Goal: Task Accomplishment & Management: Manage account settings

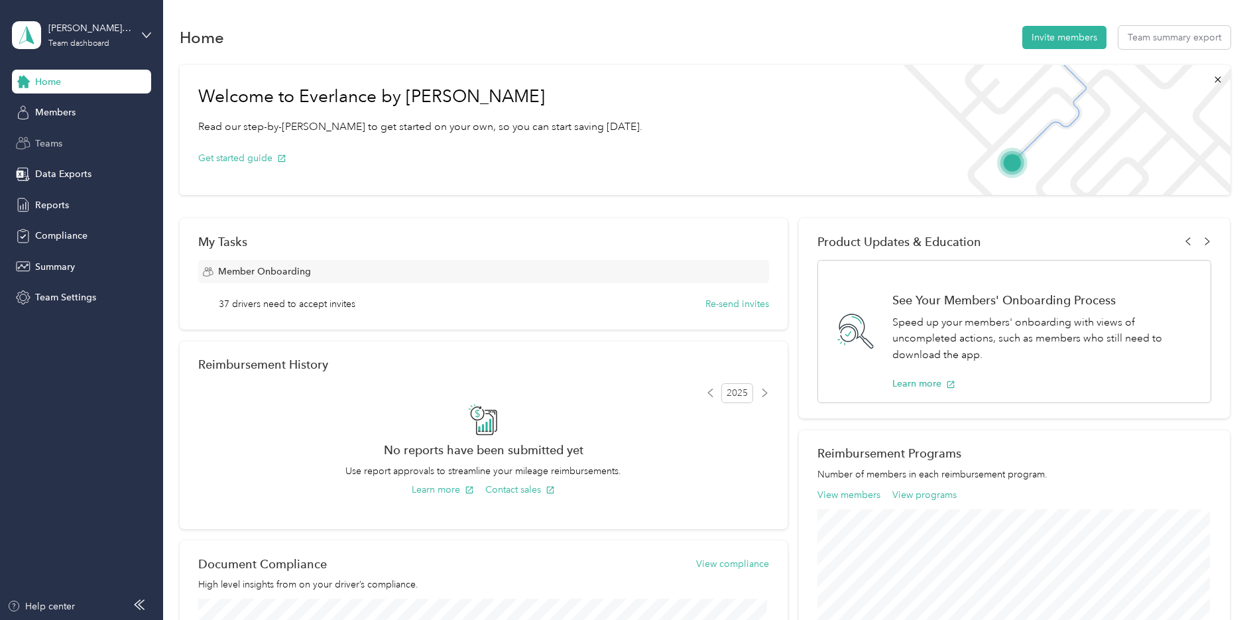
click at [54, 138] on span "Teams" at bounding box center [48, 144] width 27 height 14
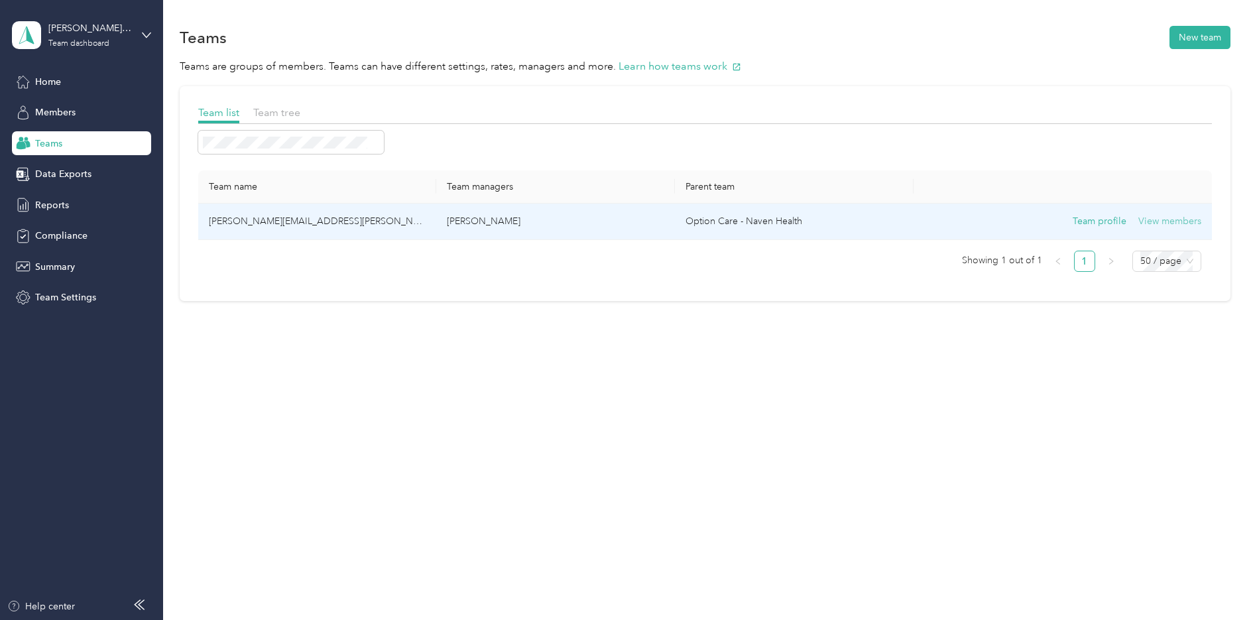
click at [1158, 221] on button "View members" at bounding box center [1170, 221] width 63 height 15
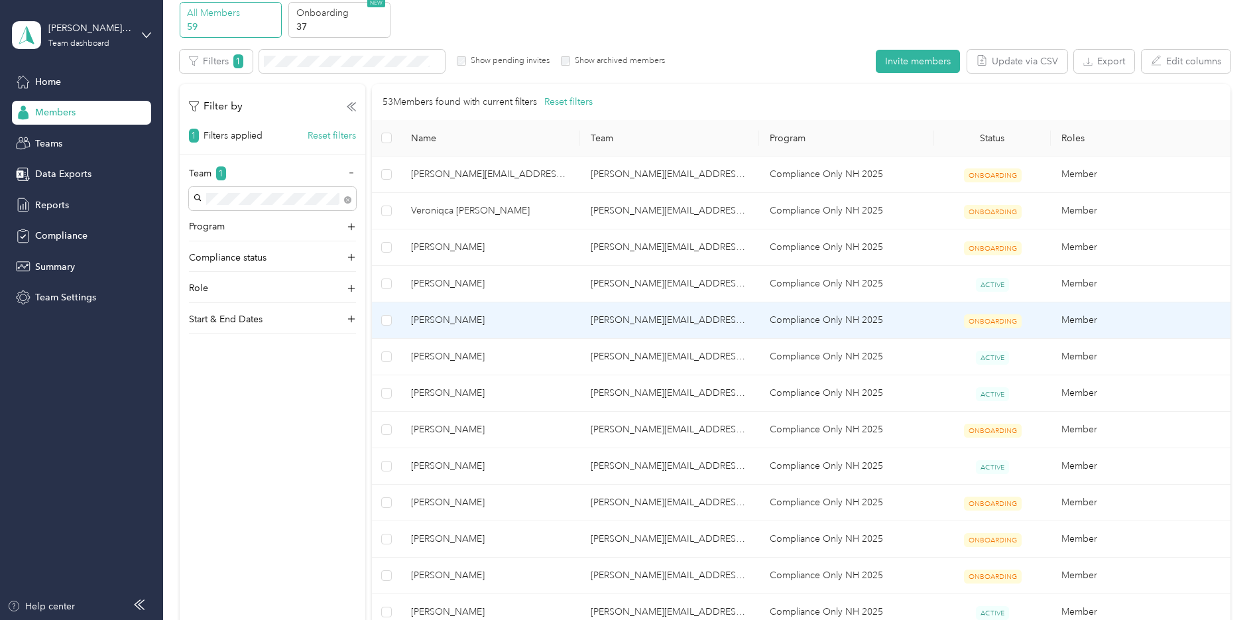
scroll to position [199, 0]
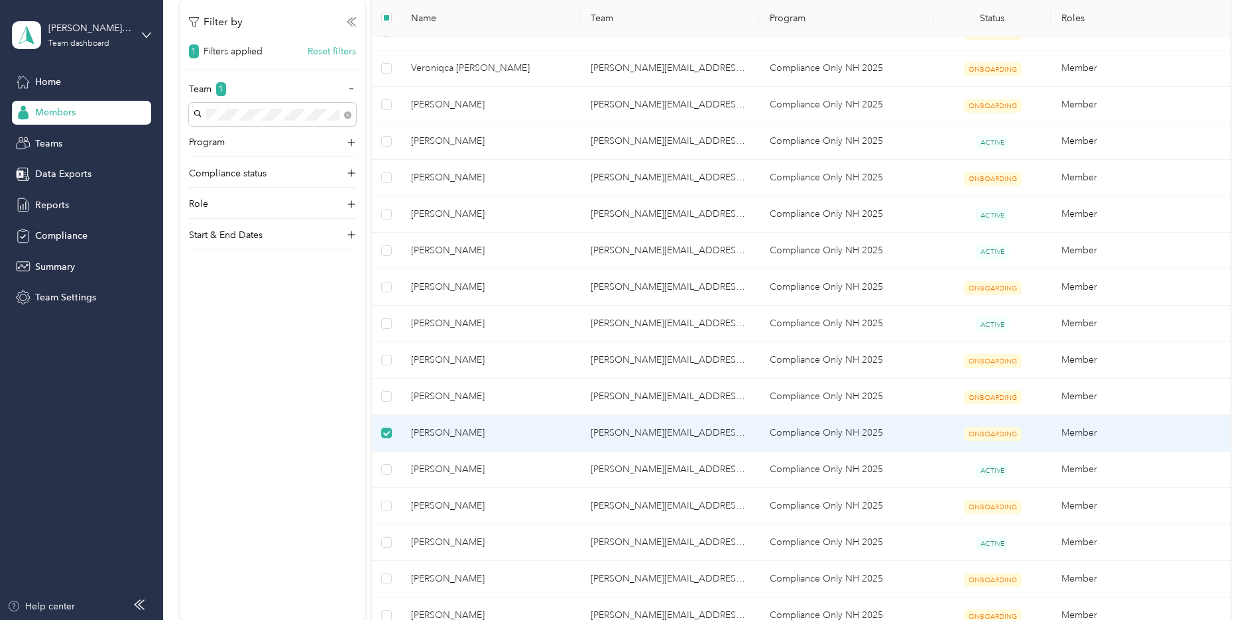
click at [466, 434] on span "[PERSON_NAME]" at bounding box center [490, 433] width 158 height 15
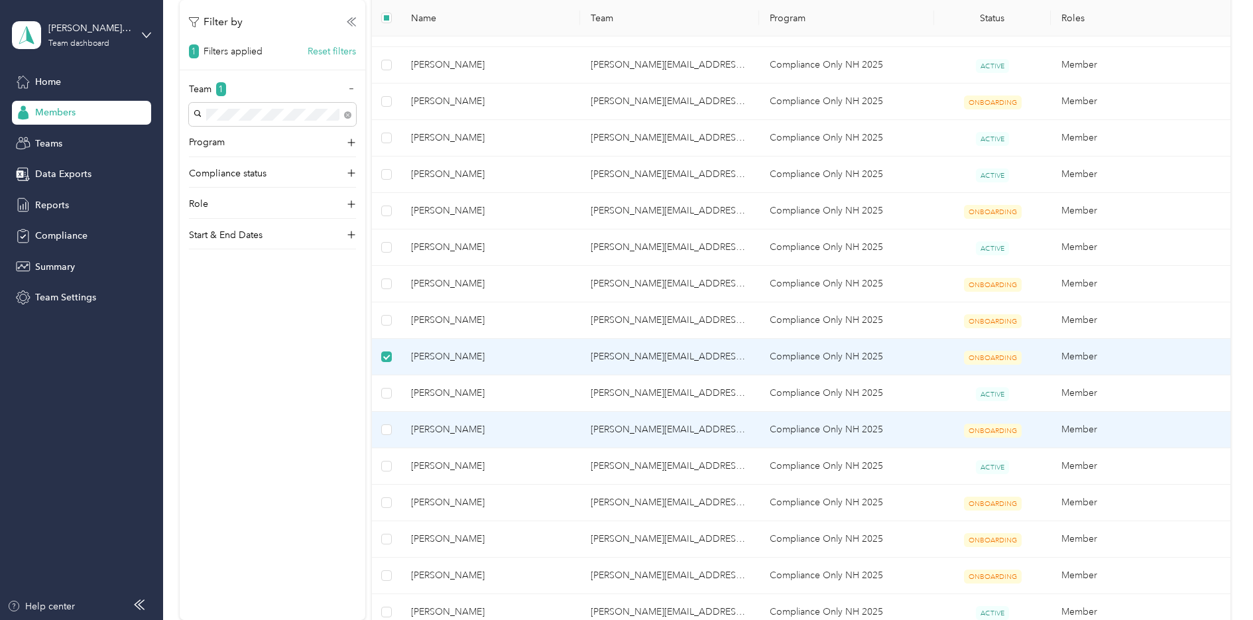
scroll to position [332, 0]
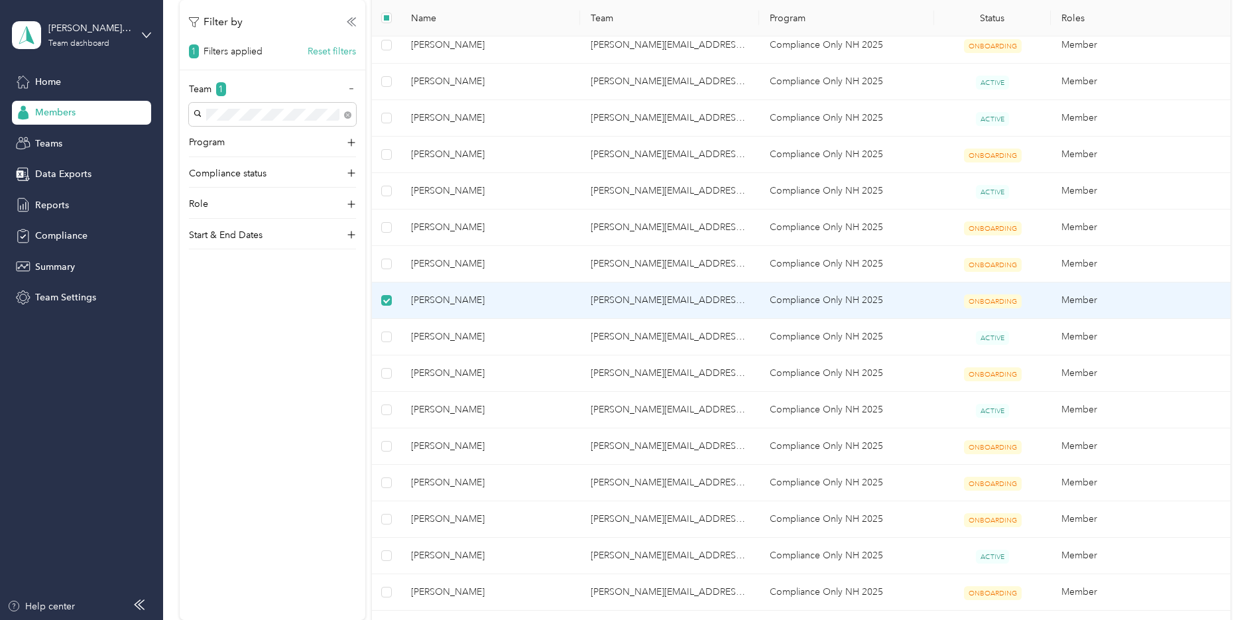
click at [463, 299] on span "[PERSON_NAME]" at bounding box center [490, 300] width 158 height 15
click at [440, 297] on span "[PERSON_NAME]" at bounding box center [490, 300] width 158 height 15
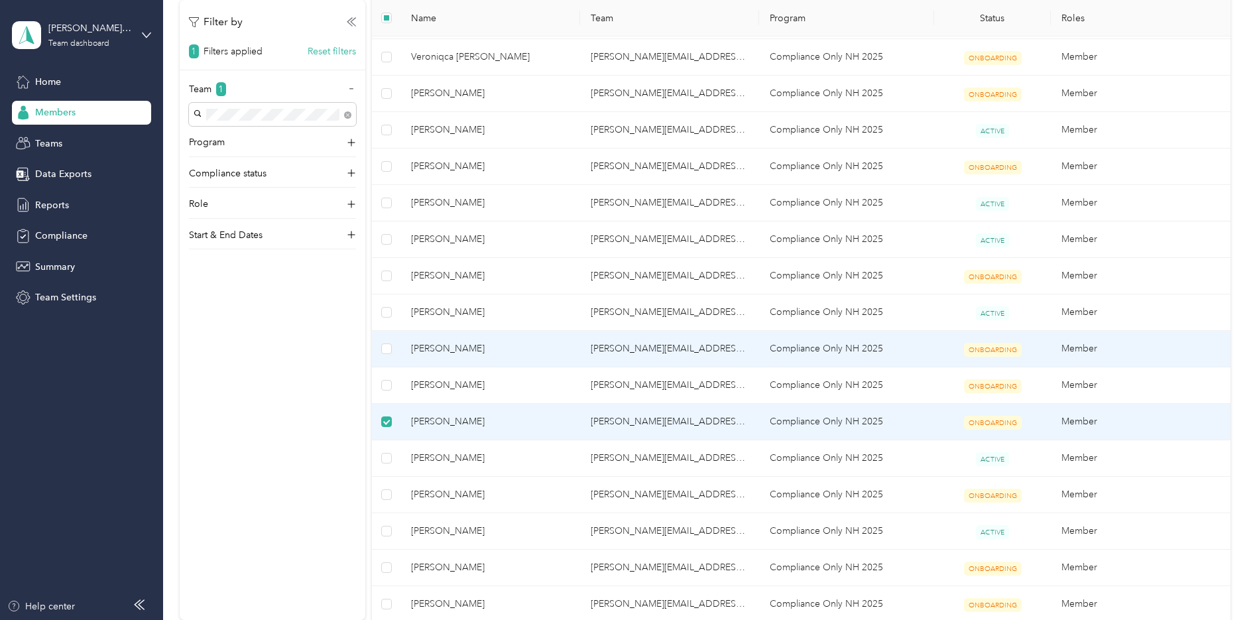
scroll to position [0, 0]
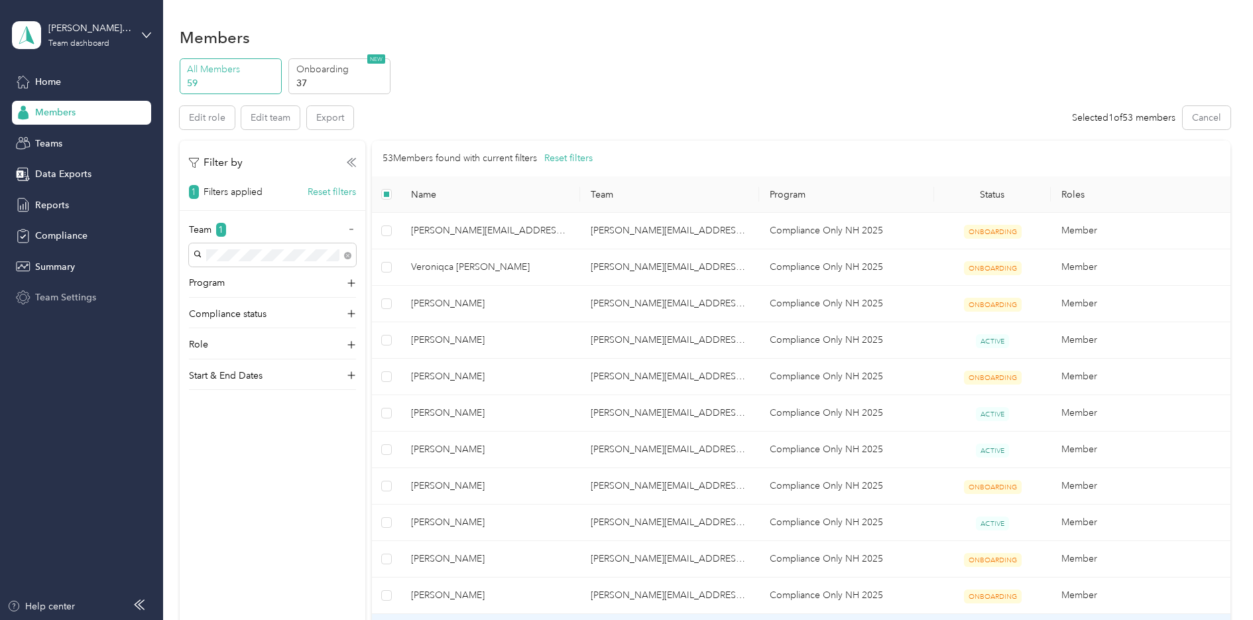
click at [65, 286] on div "Team Settings" at bounding box center [81, 298] width 139 height 24
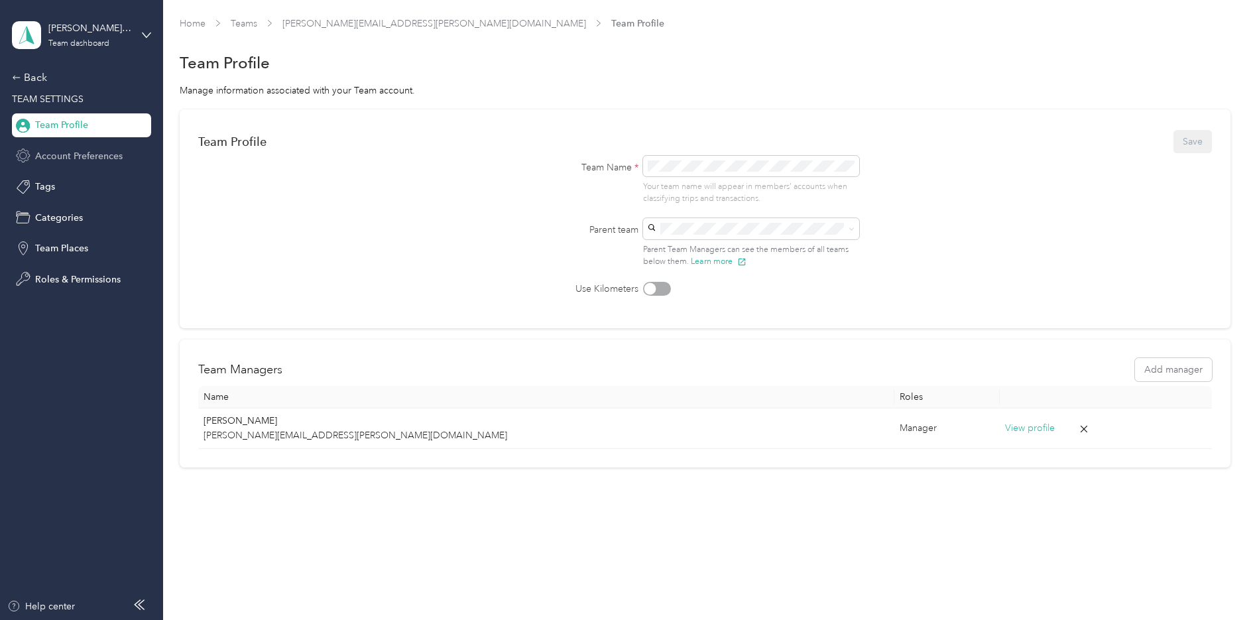
click at [75, 151] on span "Account Preferences" at bounding box center [79, 156] width 88 height 14
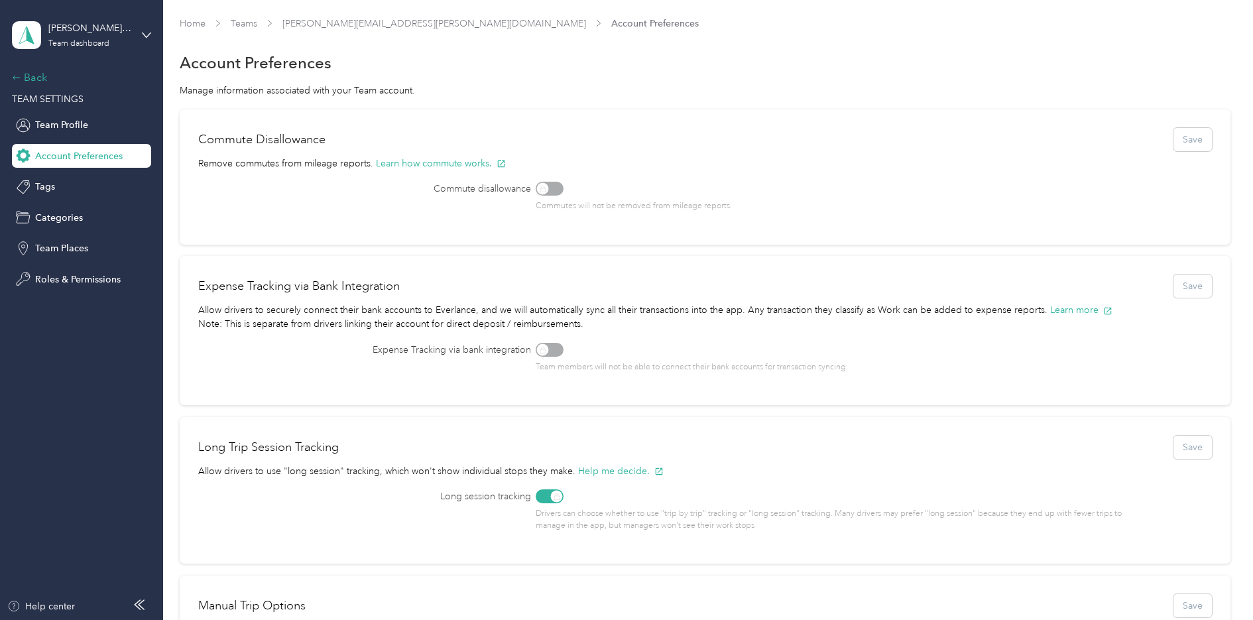
click at [36, 79] on div "Back" at bounding box center [78, 78] width 133 height 16
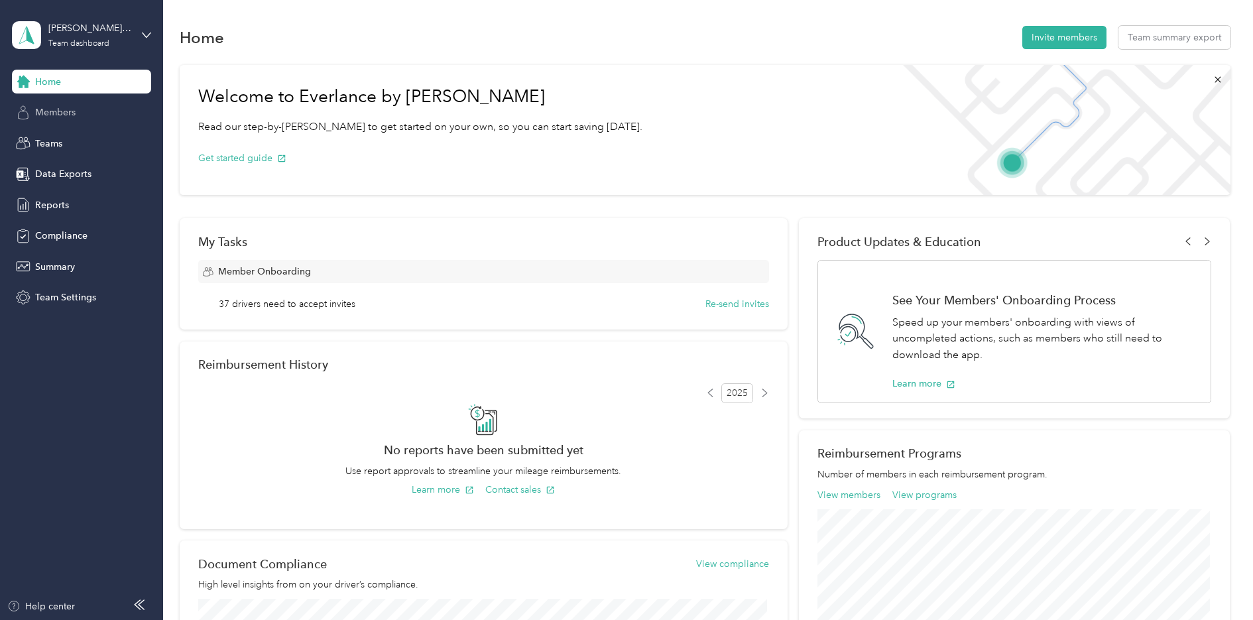
click at [42, 103] on div "Members" at bounding box center [81, 113] width 139 height 24
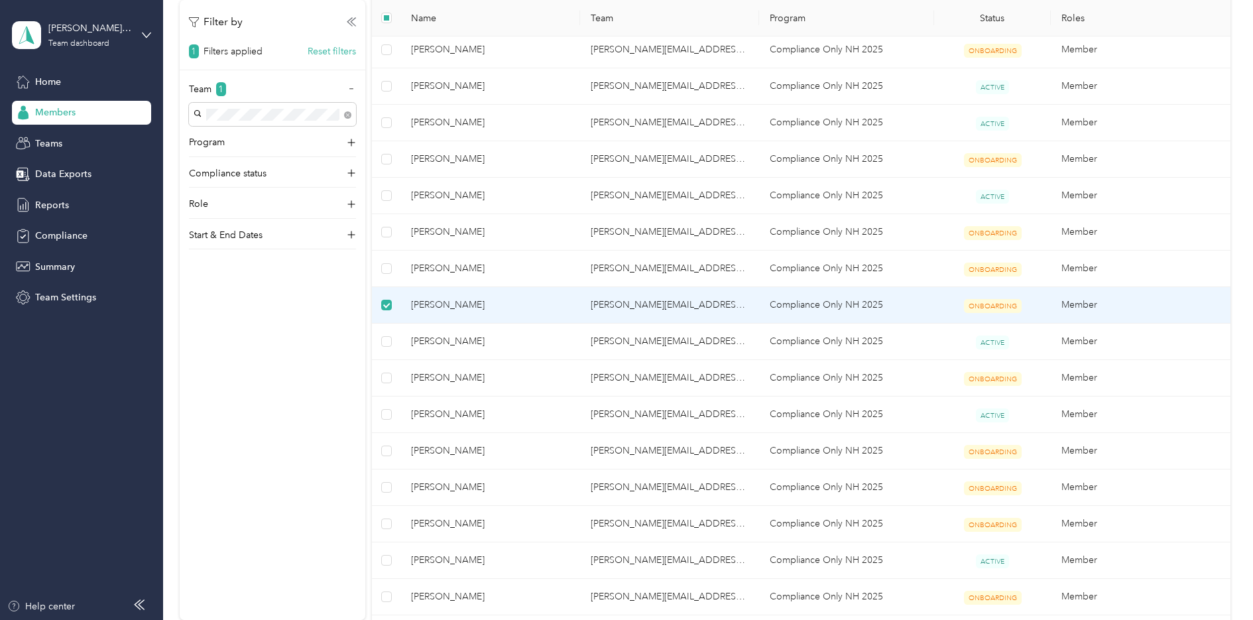
scroll to position [332, 0]
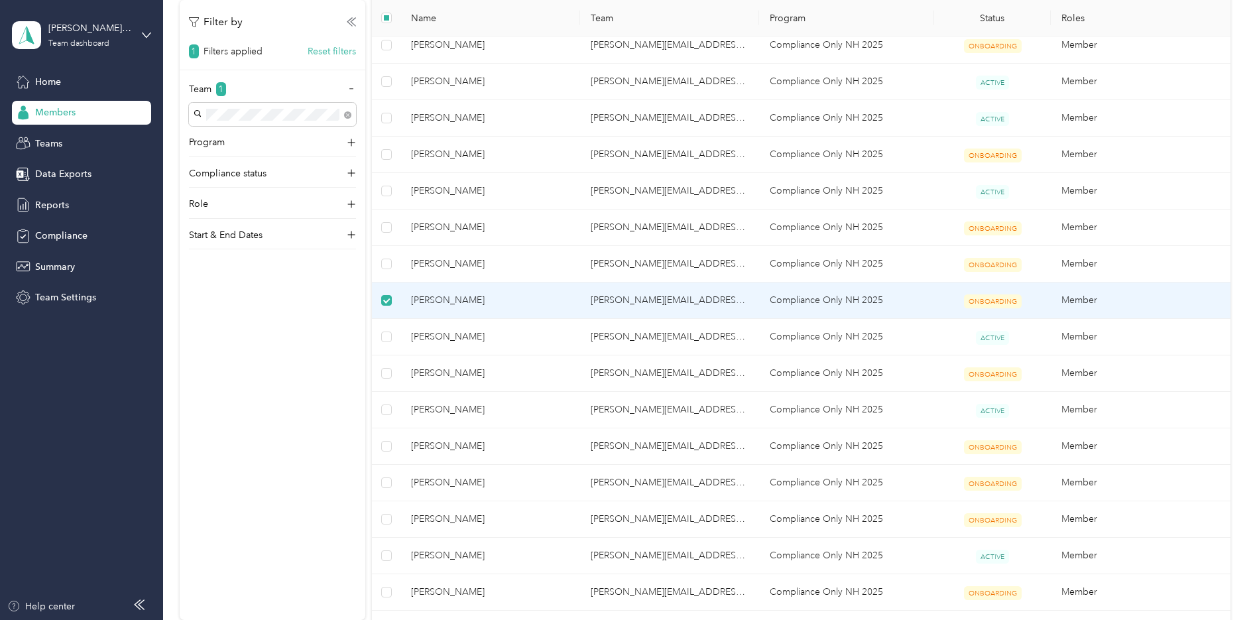
click at [1085, 292] on td "Member" at bounding box center [1141, 301] width 180 height 36
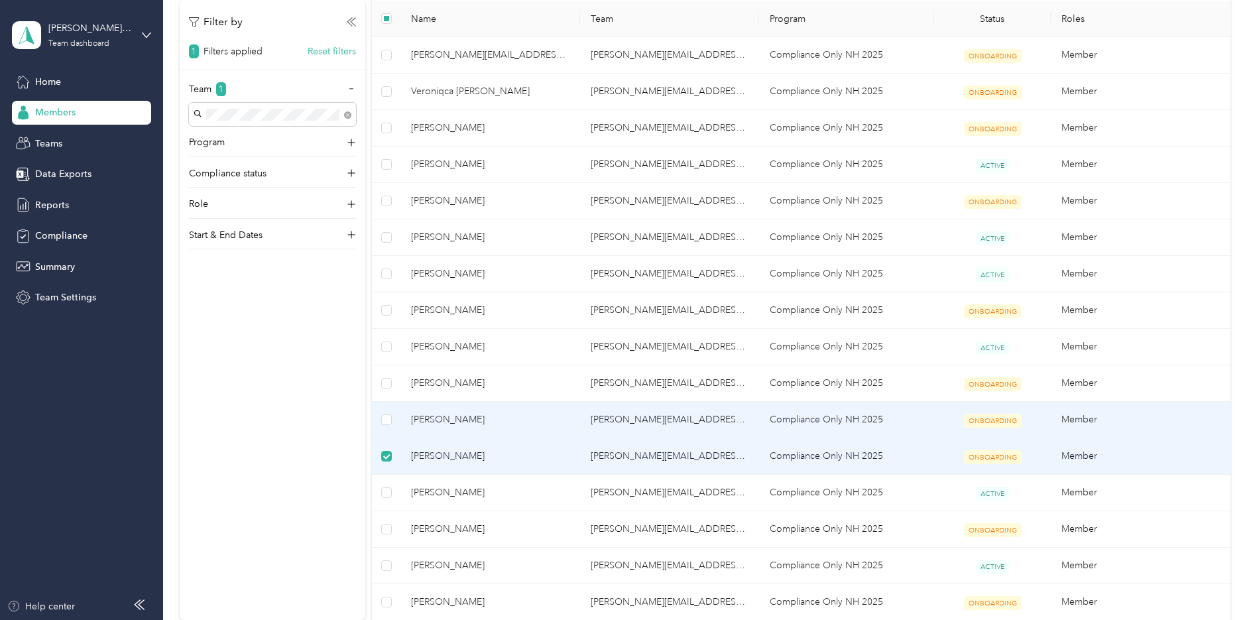
scroll to position [0, 0]
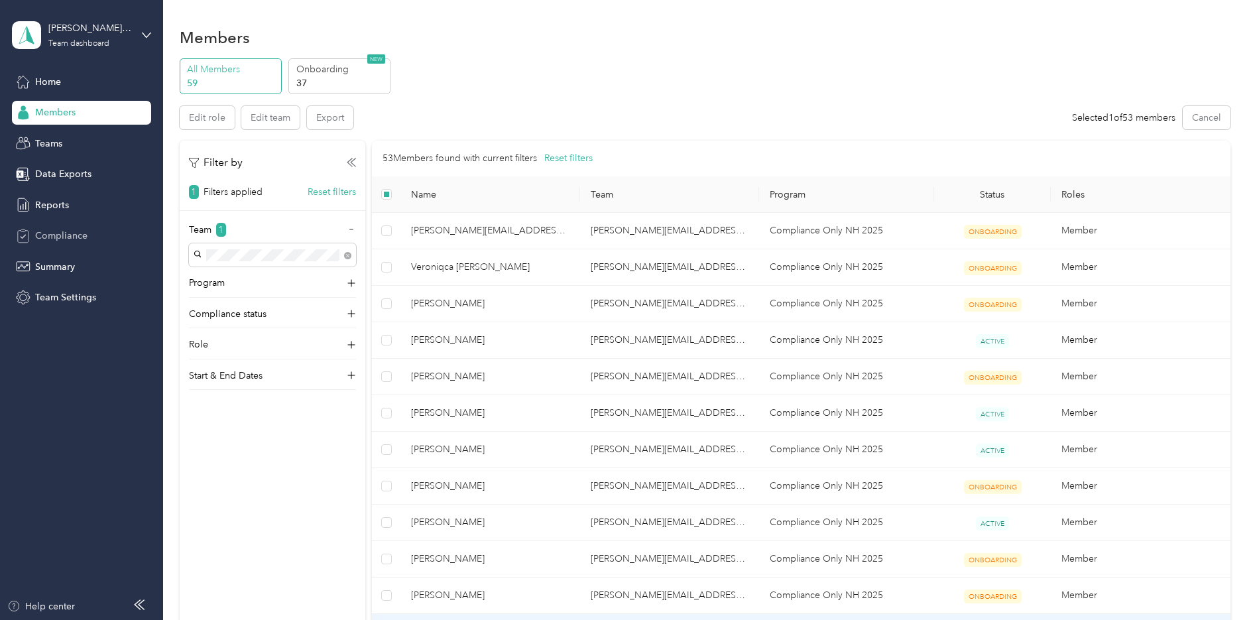
click at [58, 233] on span "Compliance" at bounding box center [61, 236] width 52 height 14
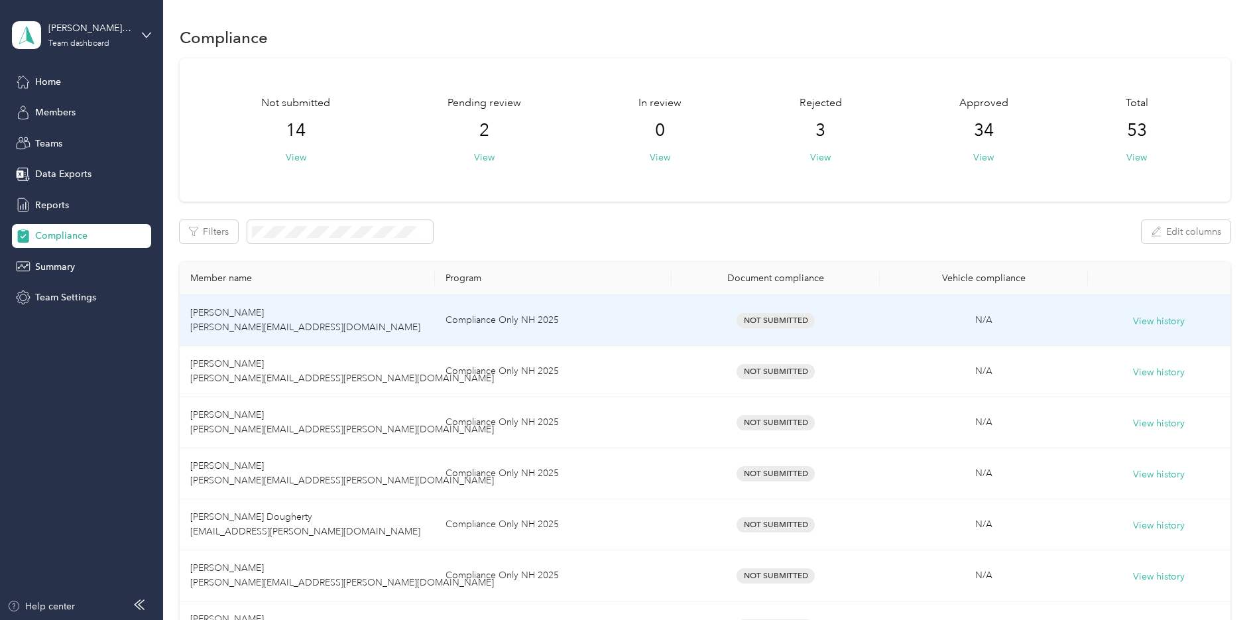
click at [252, 315] on td "[PERSON_NAME] [PERSON_NAME][EMAIL_ADDRESS][DOMAIN_NAME]" at bounding box center [308, 320] width 256 height 51
click at [773, 317] on span "Not Submitted" at bounding box center [776, 320] width 78 height 15
click at [1134, 324] on button "View history" at bounding box center [1159, 321] width 52 height 15
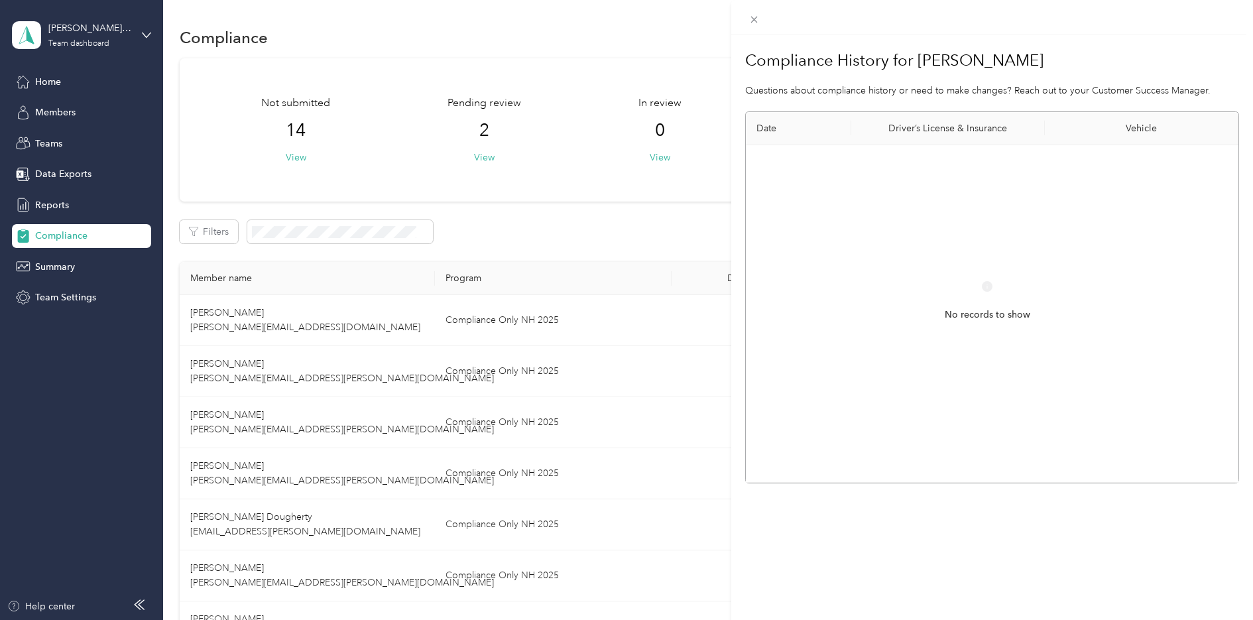
click at [767, 619] on div "Compliance History for [PERSON_NAME] Questions about compliance history or need…" at bounding box center [623, 620] width 1247 height 0
click at [756, 23] on icon at bounding box center [754, 19] width 11 height 11
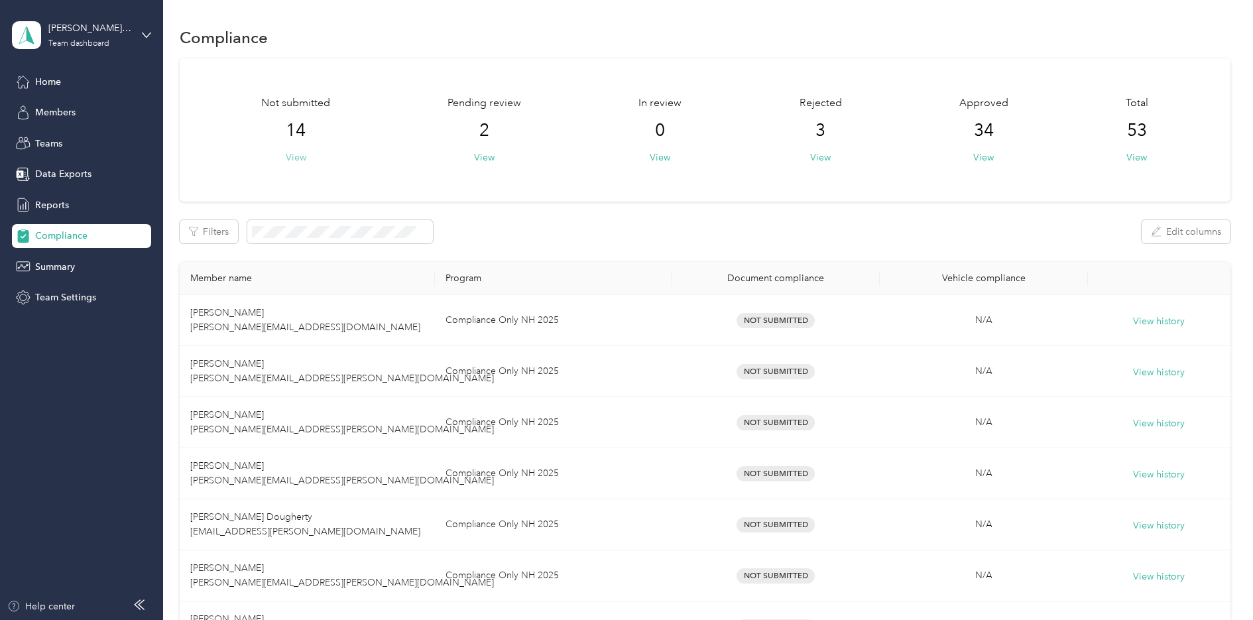
click at [296, 154] on button "View" at bounding box center [296, 158] width 21 height 14
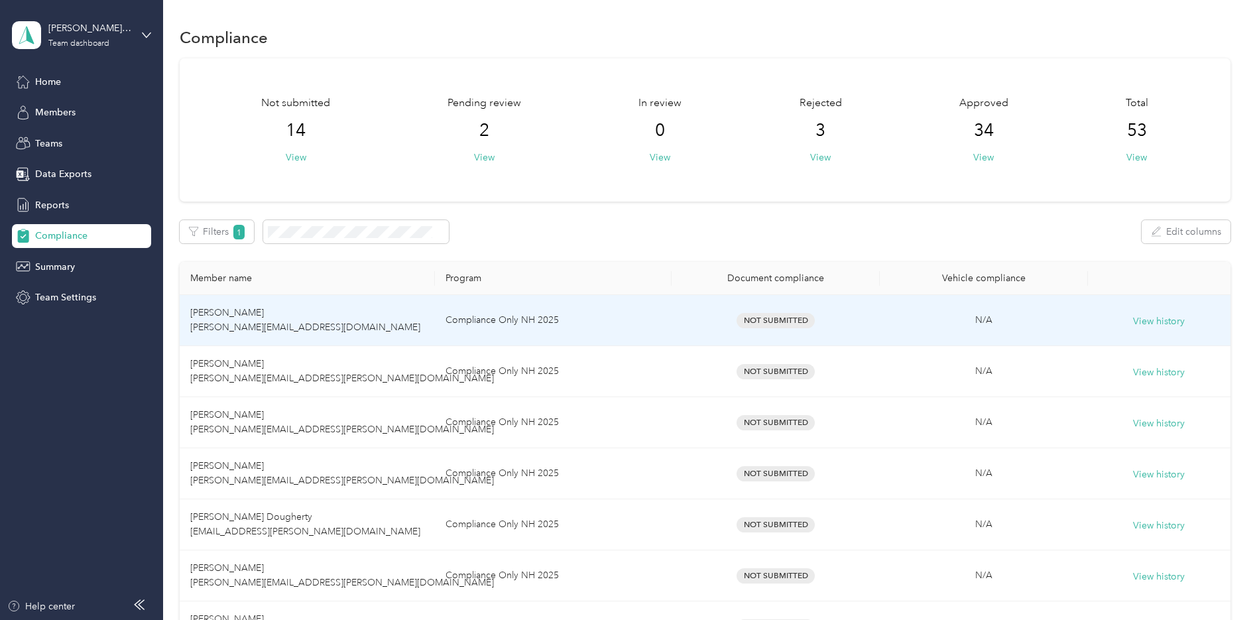
click at [312, 313] on td "[PERSON_NAME] [PERSON_NAME][EMAIL_ADDRESS][DOMAIN_NAME]" at bounding box center [308, 320] width 256 height 51
click at [745, 321] on span "Not Submitted" at bounding box center [776, 320] width 78 height 15
click at [717, 296] on td "Not Submitted" at bounding box center [776, 320] width 208 height 51
click at [771, 309] on td "Not Submitted" at bounding box center [776, 320] width 208 height 51
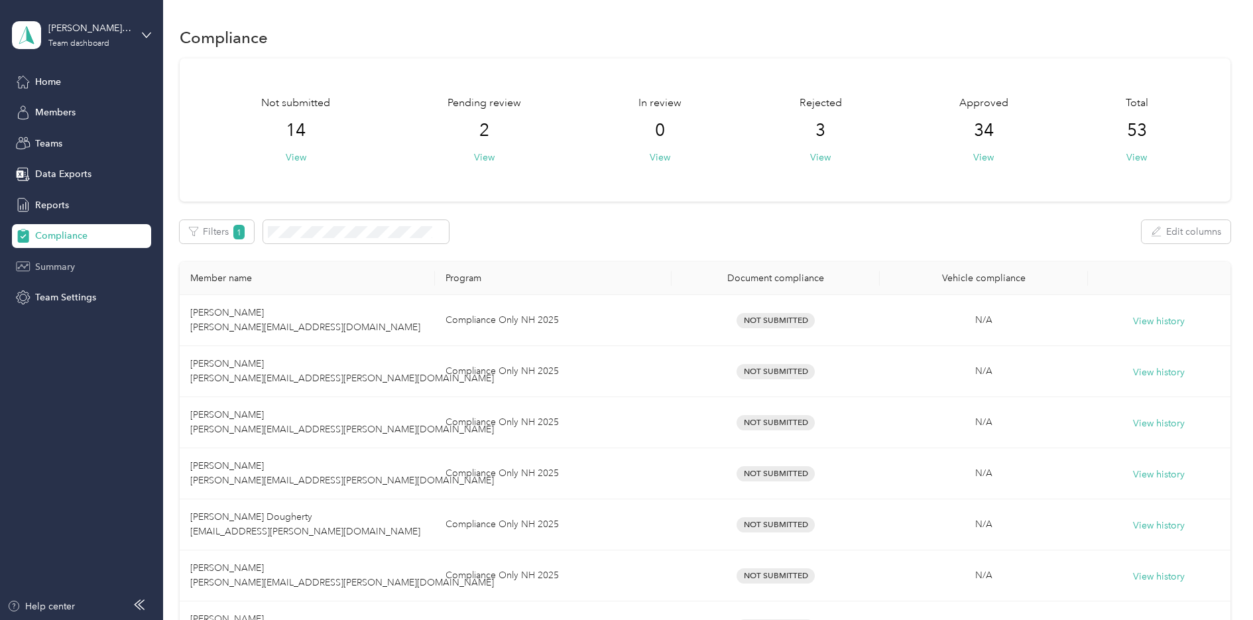
click at [51, 257] on div "Summary" at bounding box center [81, 267] width 139 height 24
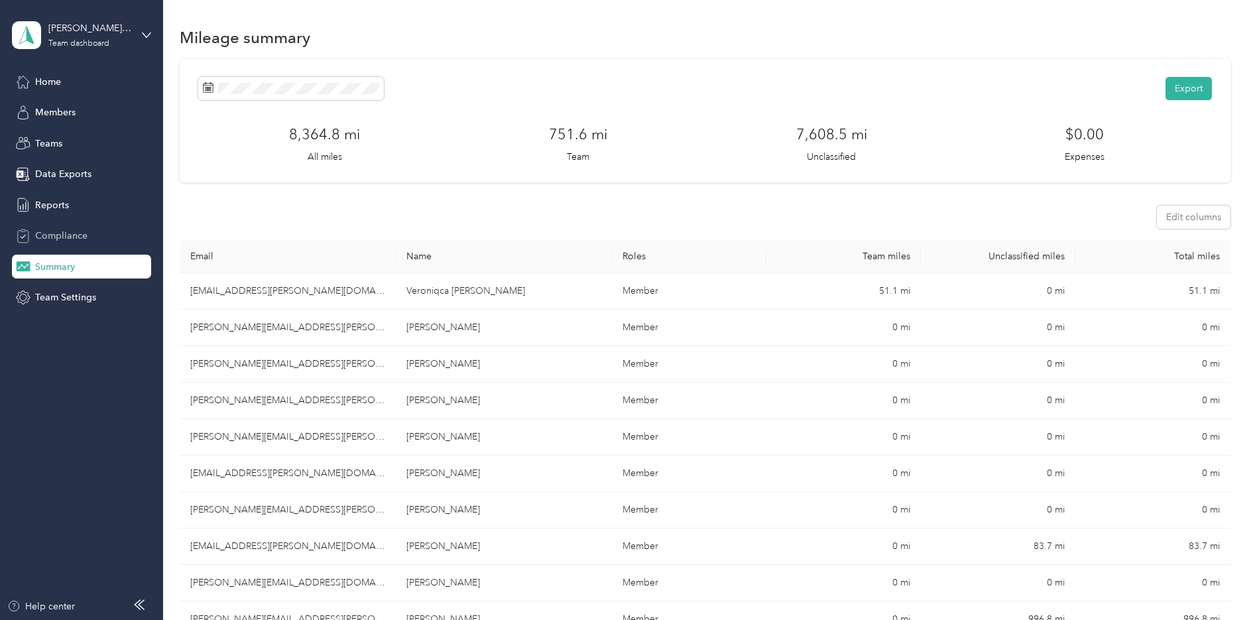
click at [84, 232] on span "Compliance" at bounding box center [61, 236] width 52 height 14
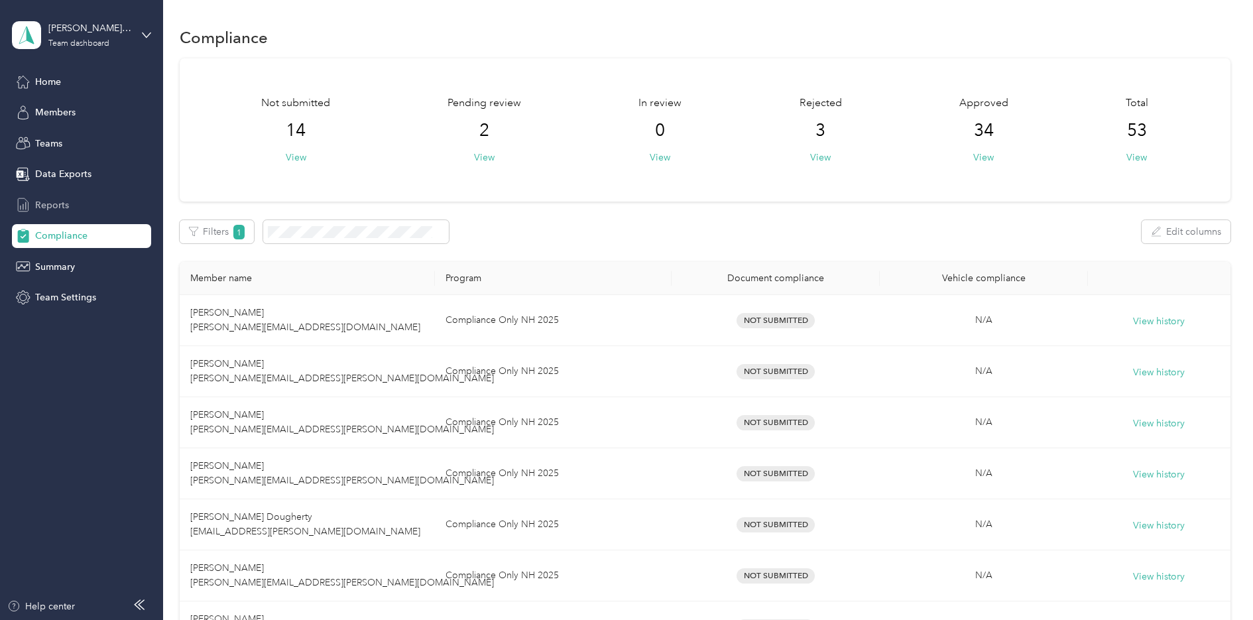
click at [44, 194] on div "Reports" at bounding box center [81, 205] width 139 height 24
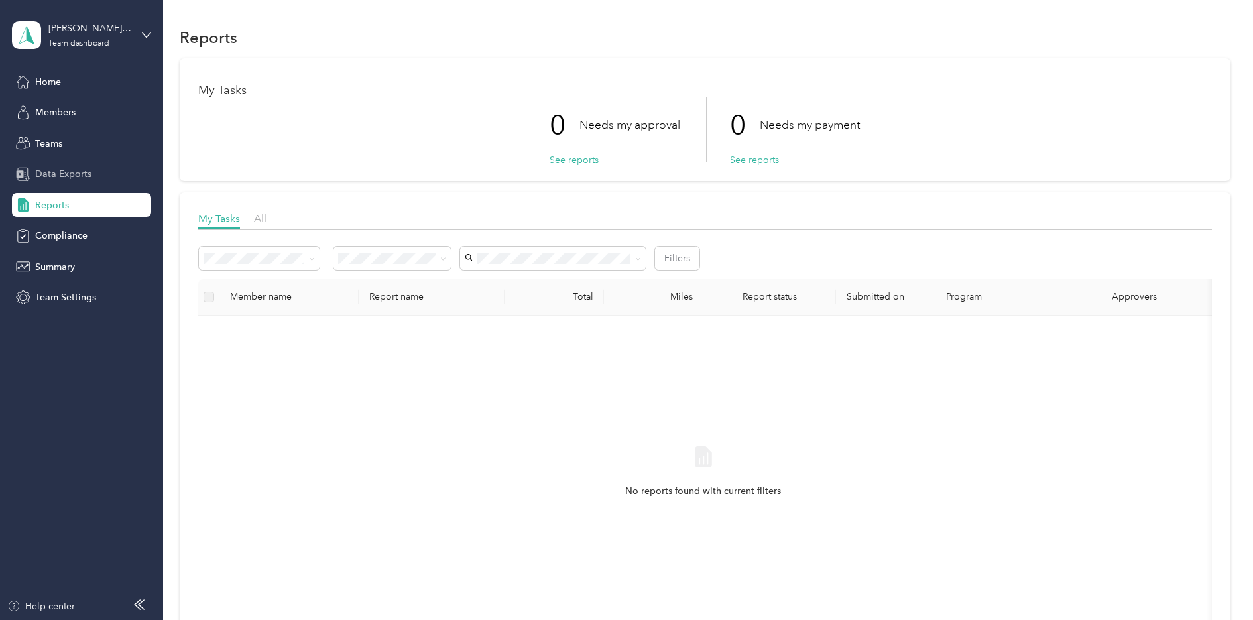
click at [53, 178] on span "Data Exports" at bounding box center [63, 174] width 56 height 14
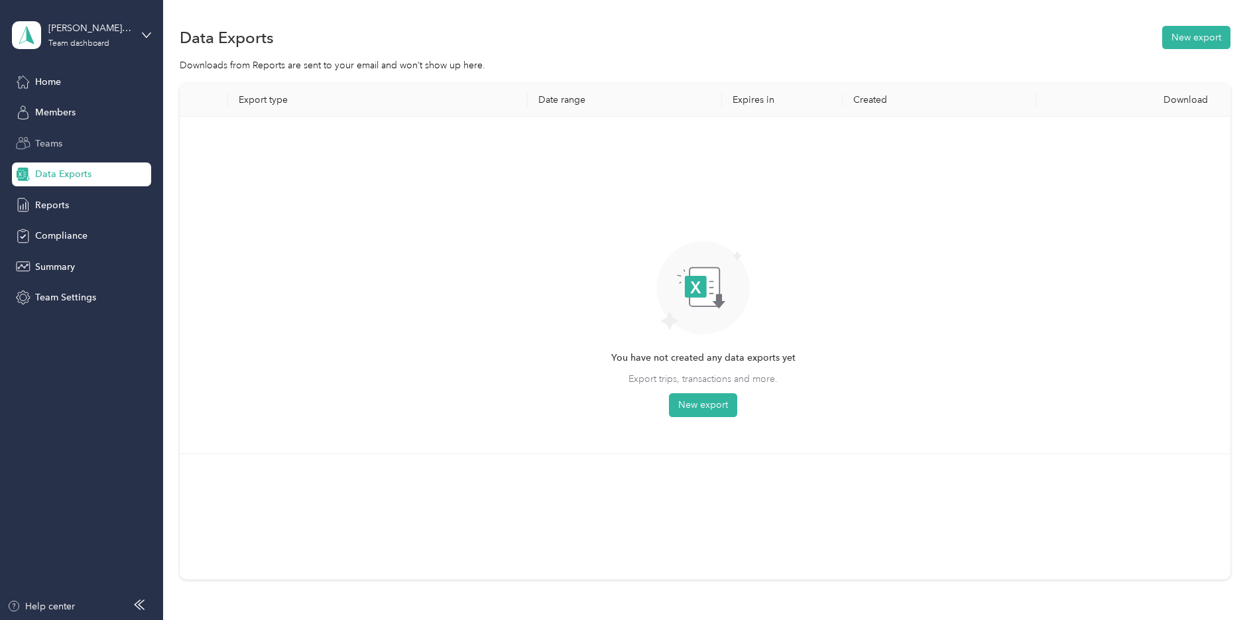
click at [48, 149] on span "Teams" at bounding box center [48, 144] width 27 height 14
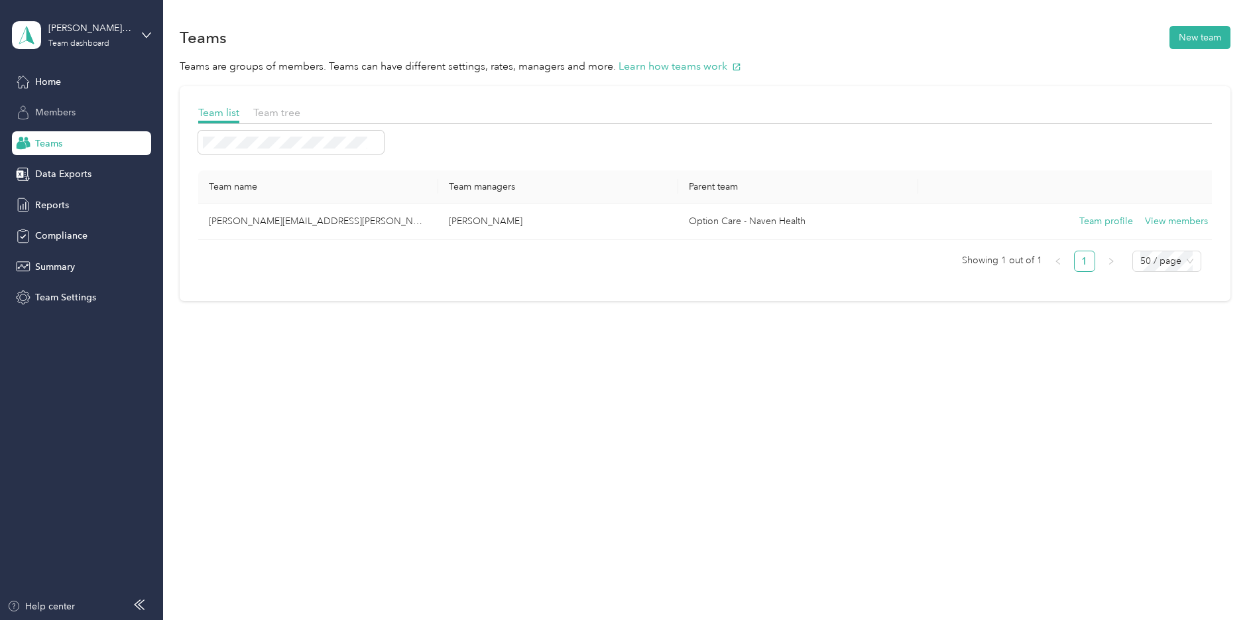
click at [42, 116] on span "Members" at bounding box center [55, 112] width 40 height 14
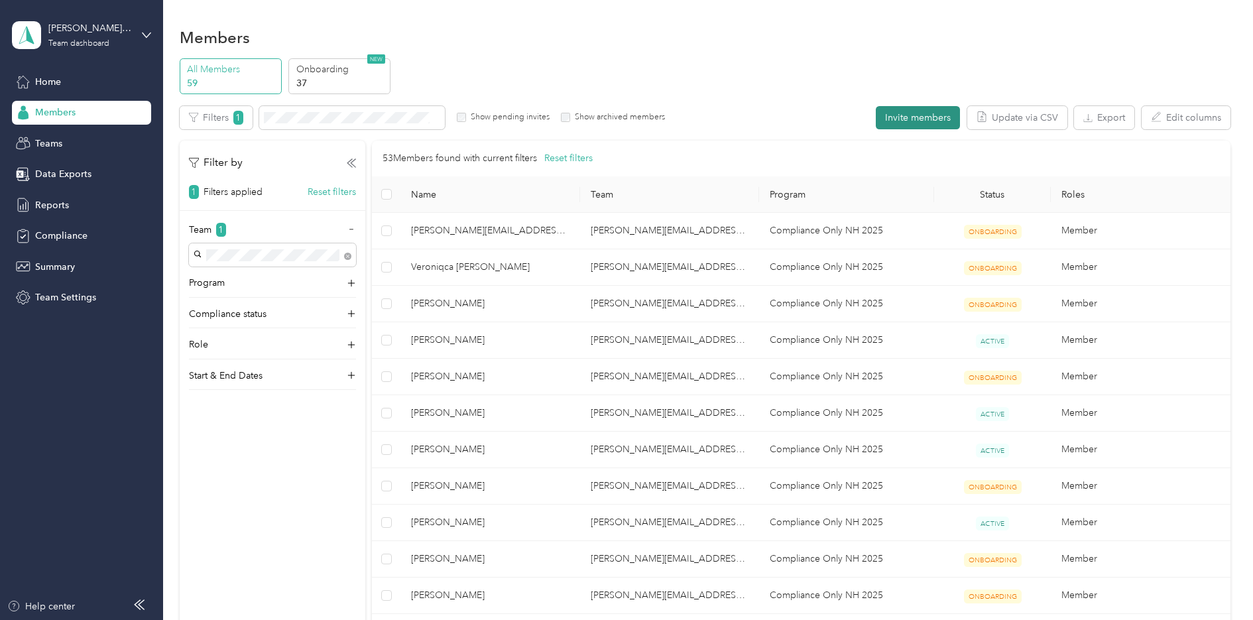
click at [918, 122] on button "Invite members" at bounding box center [918, 117] width 84 height 23
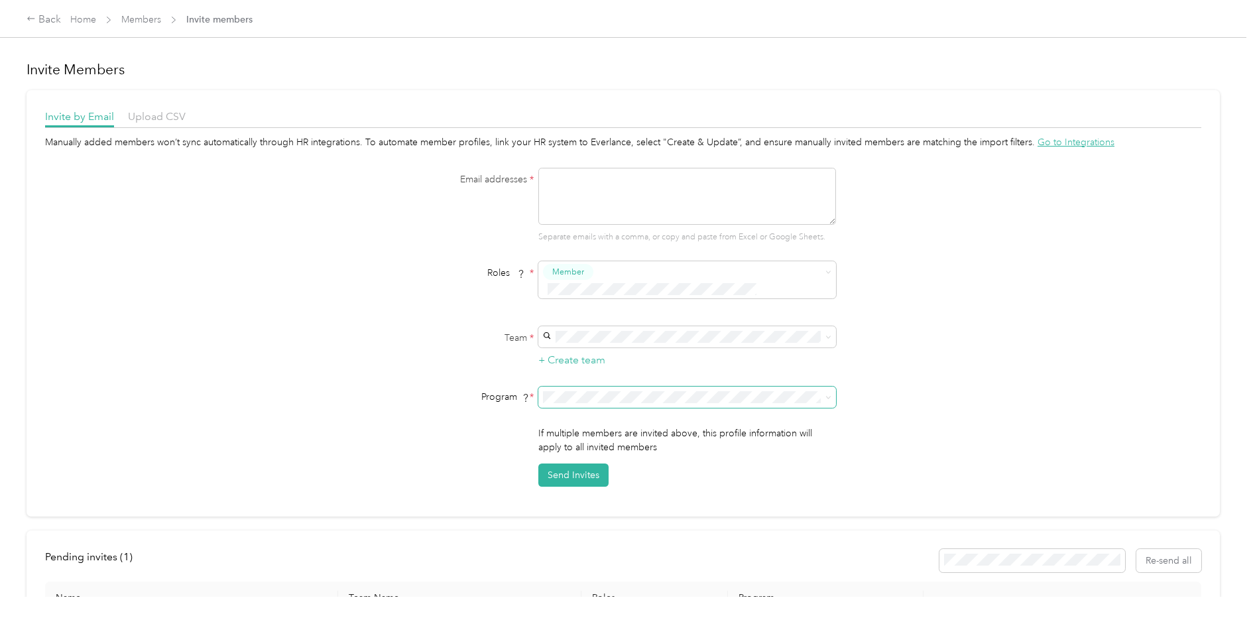
click at [813, 387] on span at bounding box center [687, 397] width 298 height 21
click at [828, 397] on icon at bounding box center [828, 398] width 4 height 3
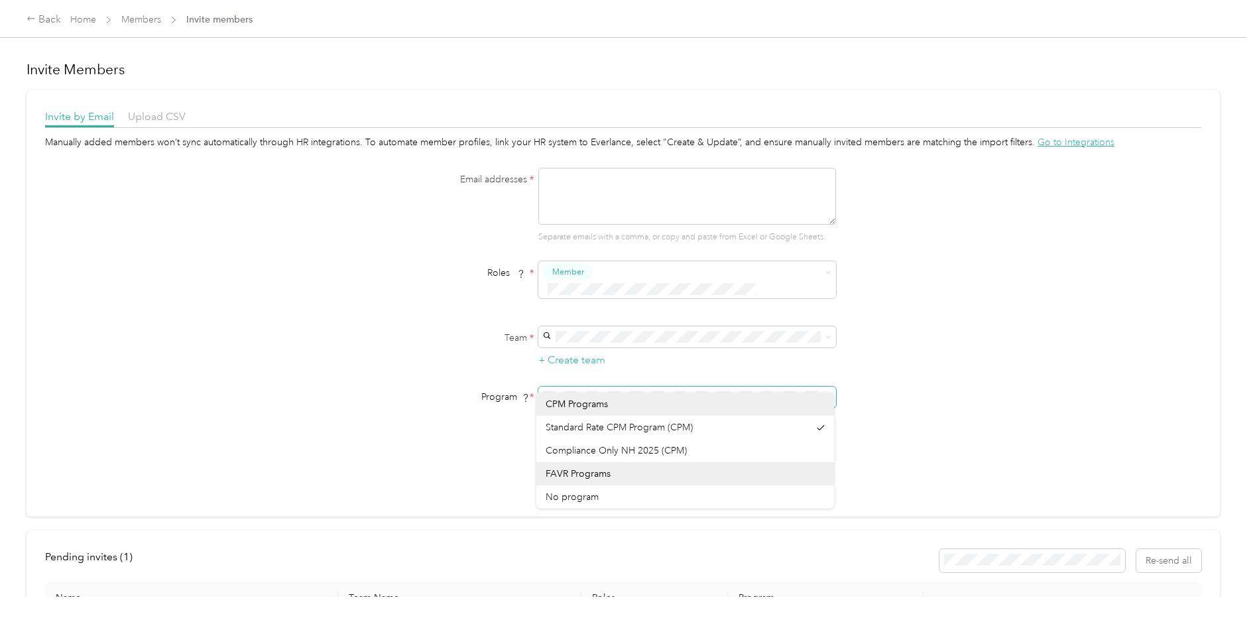
click at [828, 395] on icon at bounding box center [829, 398] width 6 height 6
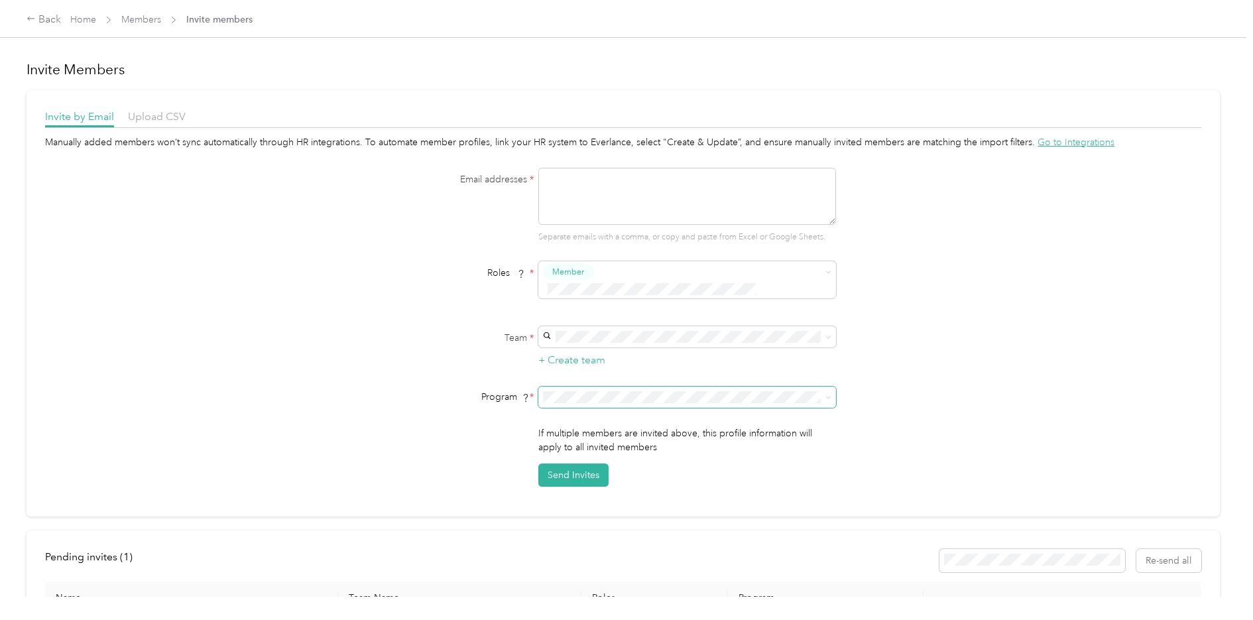
click at [147, 123] on div "Upload CSV" at bounding box center [157, 117] width 58 height 17
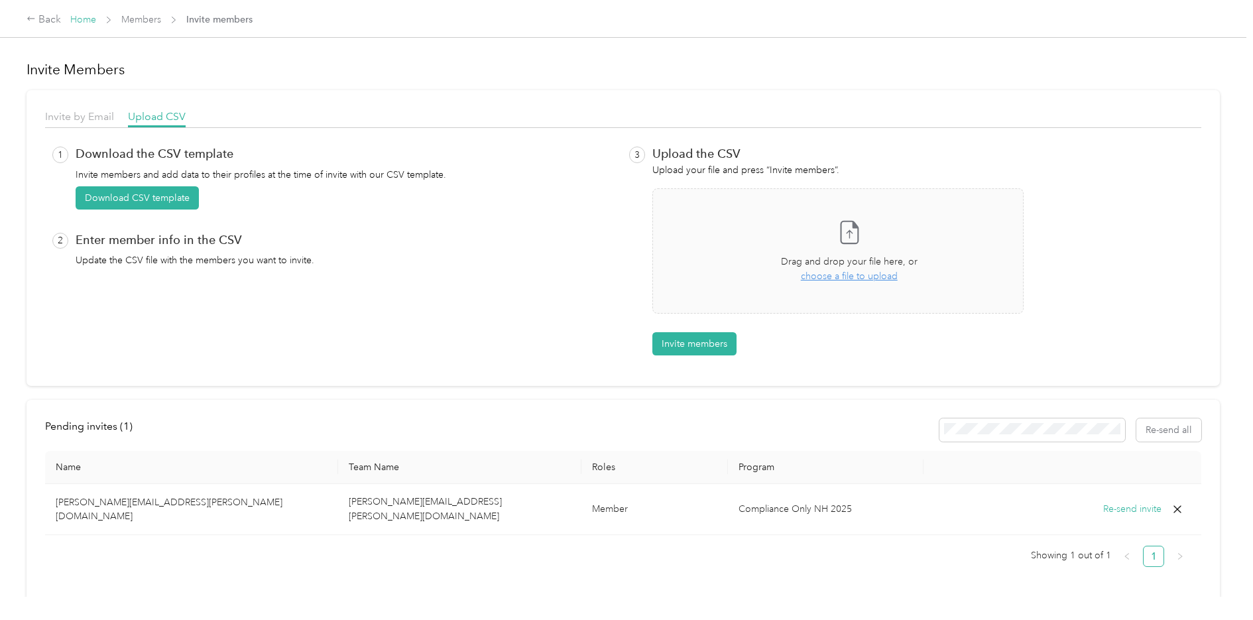
click at [93, 27] on div "Back Home Members Invite members" at bounding box center [140, 20] width 226 height 16
click at [89, 19] on link "Home" at bounding box center [83, 19] width 26 height 11
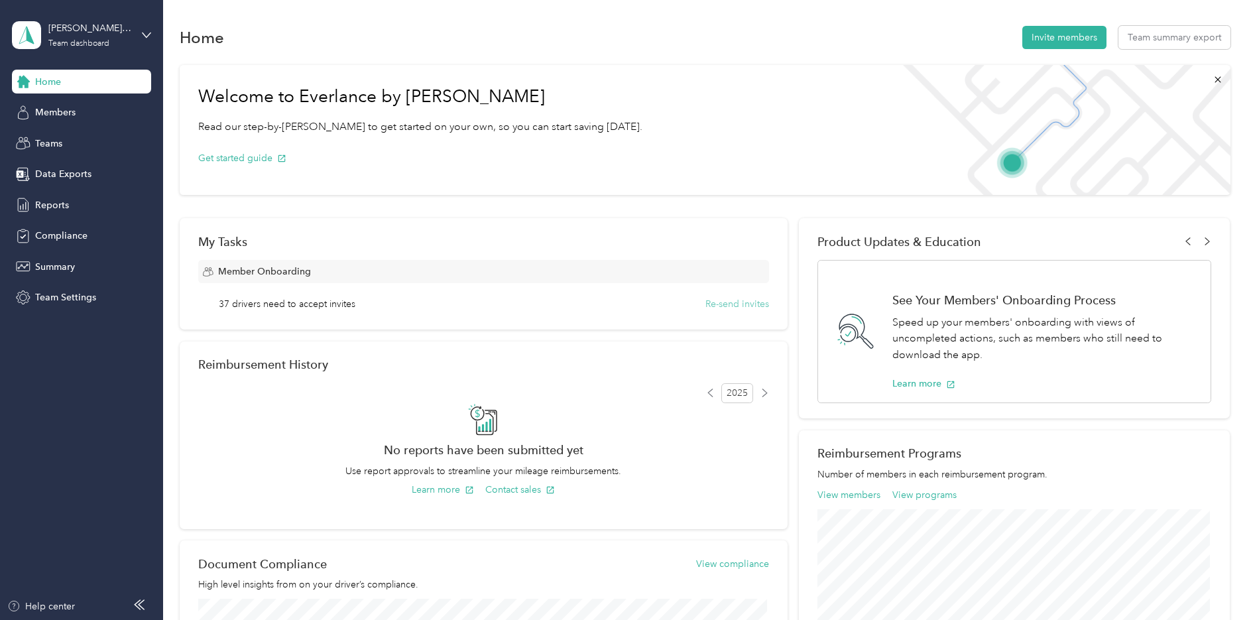
click at [724, 304] on button "Re-send invites" at bounding box center [738, 304] width 64 height 14
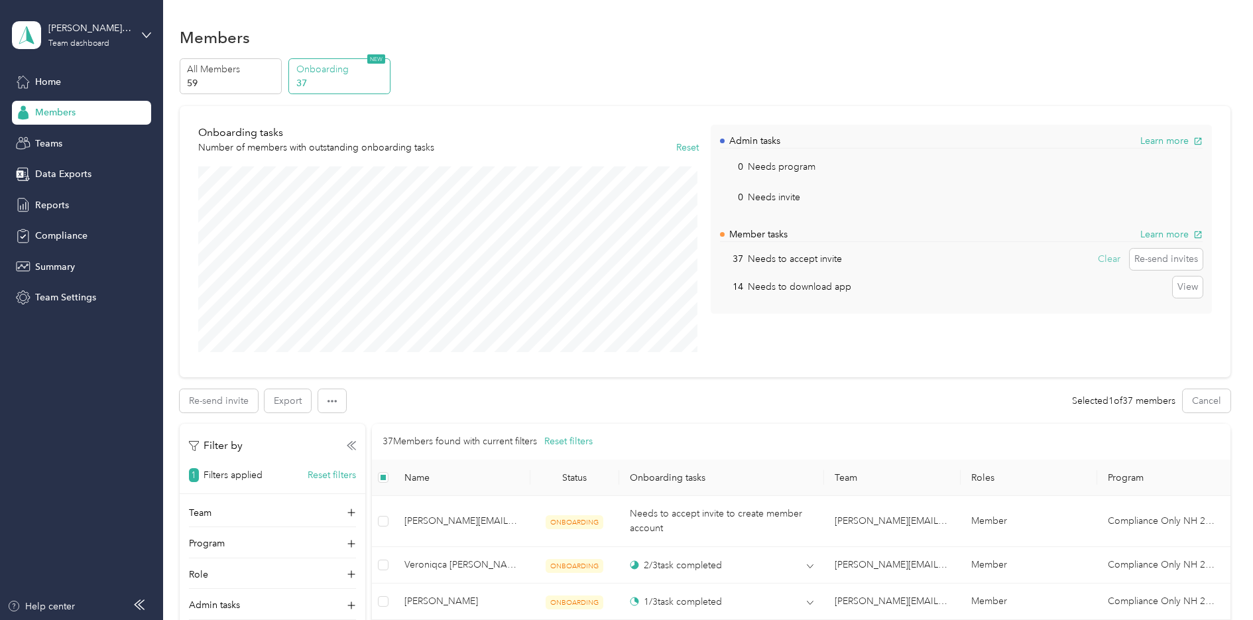
click at [1099, 259] on button "Clear" at bounding box center [1110, 259] width 32 height 21
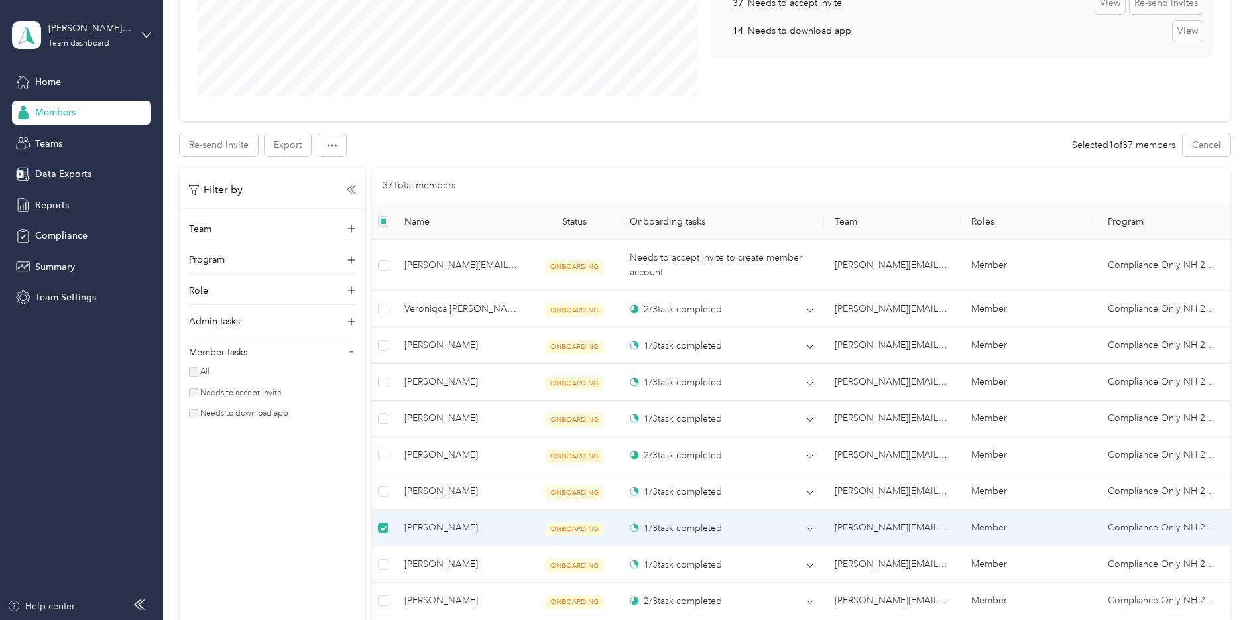
scroll to position [265, 0]
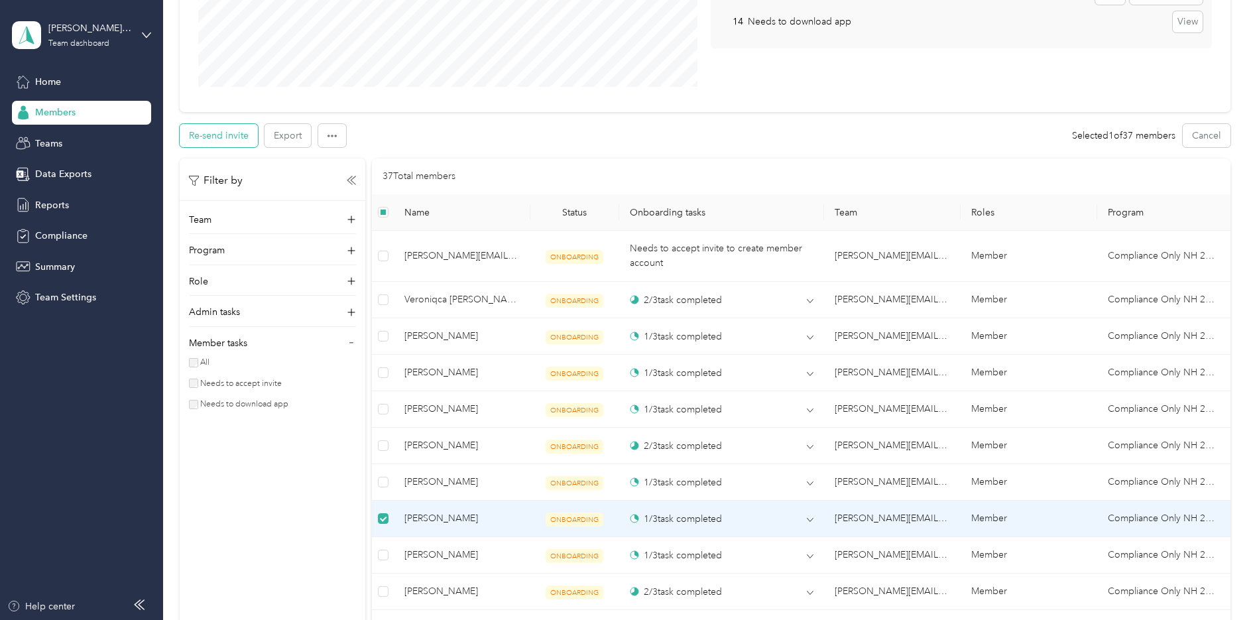
click at [214, 139] on button "Re-send invite" at bounding box center [219, 135] width 78 height 23
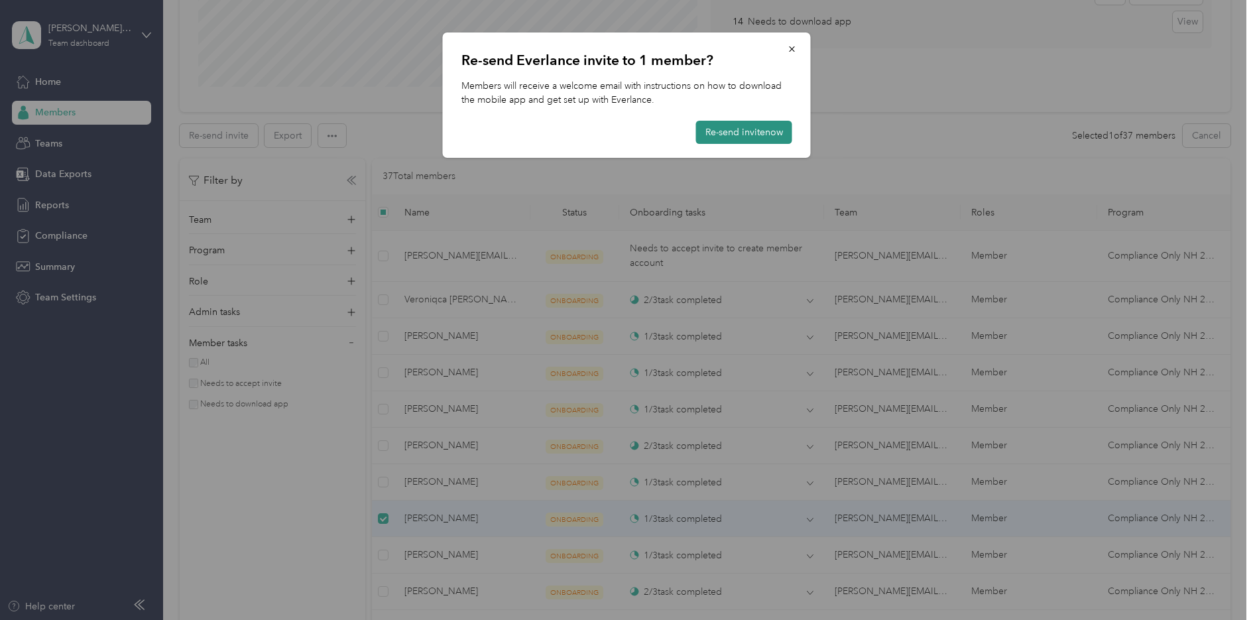
click at [718, 129] on button "Re-send invite now" at bounding box center [744, 132] width 96 height 23
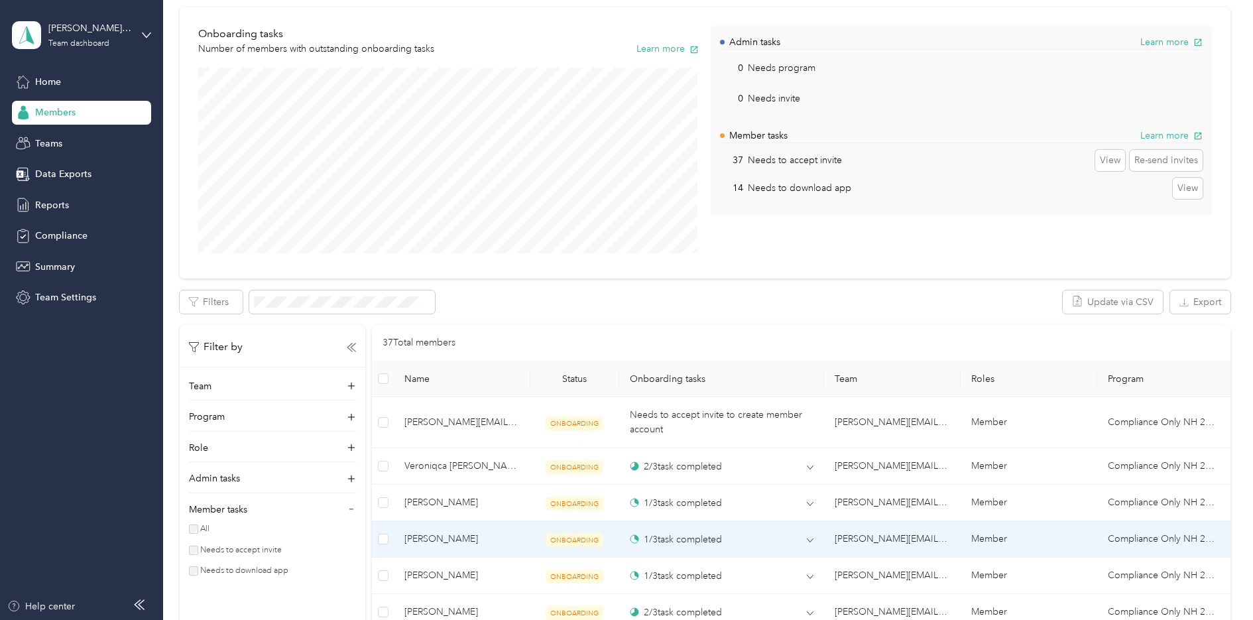
scroll to position [0, 0]
